Goal: Task Accomplishment & Management: Use online tool/utility

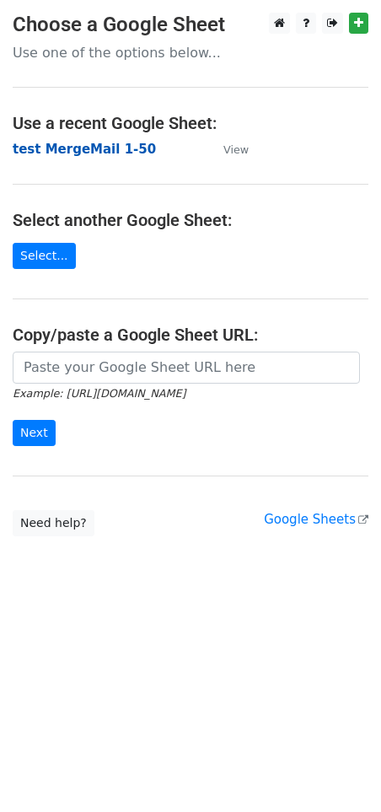
click at [84, 148] on strong "test MergeMail 1-50" at bounding box center [84, 149] width 143 height 15
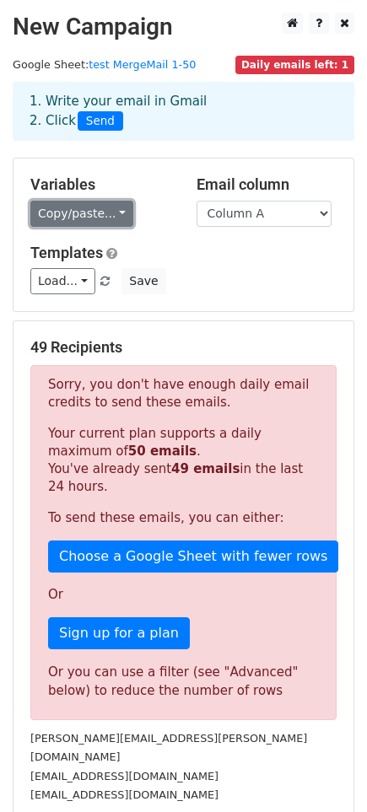
click at [89, 212] on link "Copy/paste..." at bounding box center [81, 214] width 103 height 26
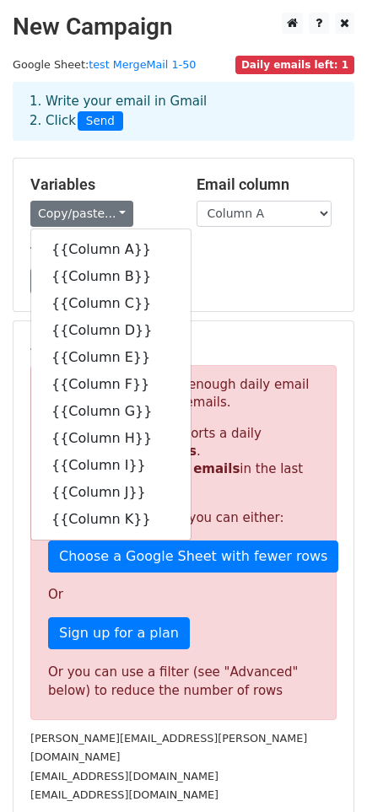
drag, startPoint x: 270, startPoint y: 278, endPoint x: 254, endPoint y: 274, distance: 16.4
click at [270, 278] on div "Load... UEG Invitation Save" at bounding box center [184, 281] width 332 height 26
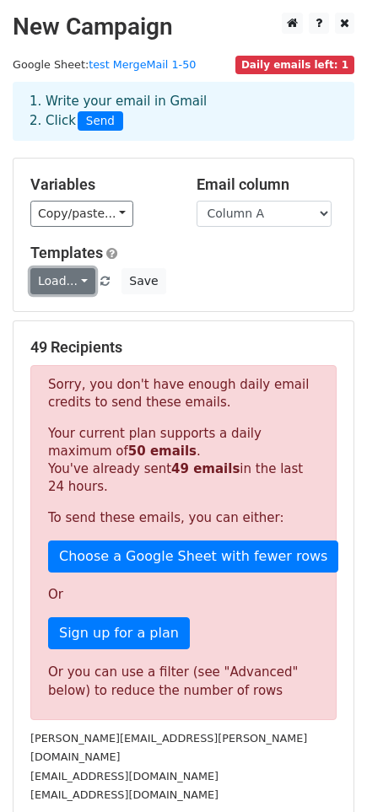
click at [80, 279] on link "Load..." at bounding box center [62, 281] width 65 height 26
click at [88, 320] on link "UEG Invitation" at bounding box center [100, 318] width 138 height 27
